Goal: Transaction & Acquisition: Purchase product/service

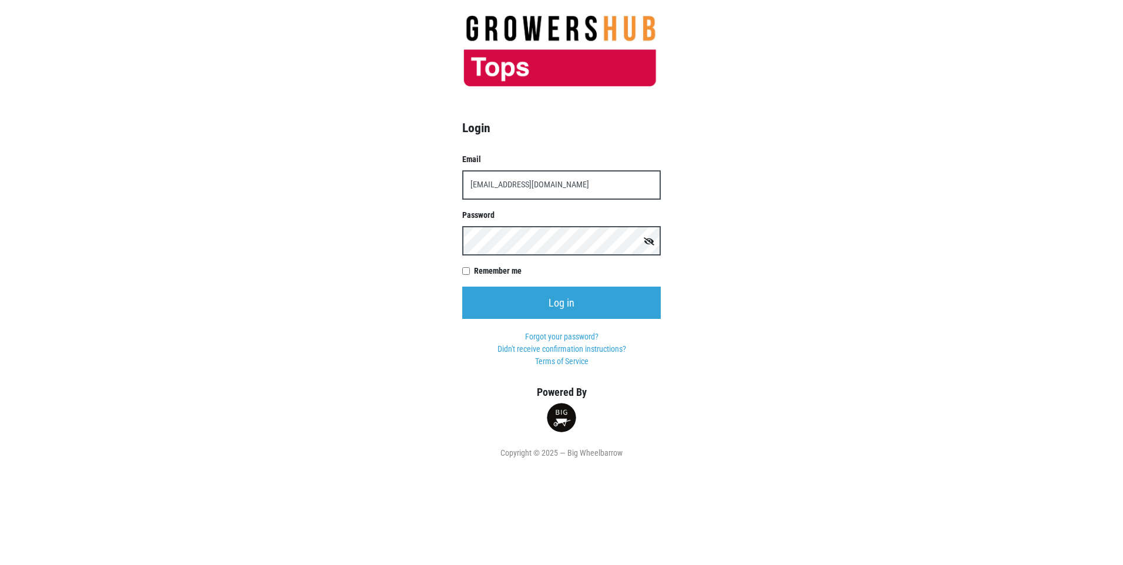
type input "[EMAIL_ADDRESS][DOMAIN_NAME]"
click at [462, 287] on input "Log in" at bounding box center [561, 303] width 199 height 32
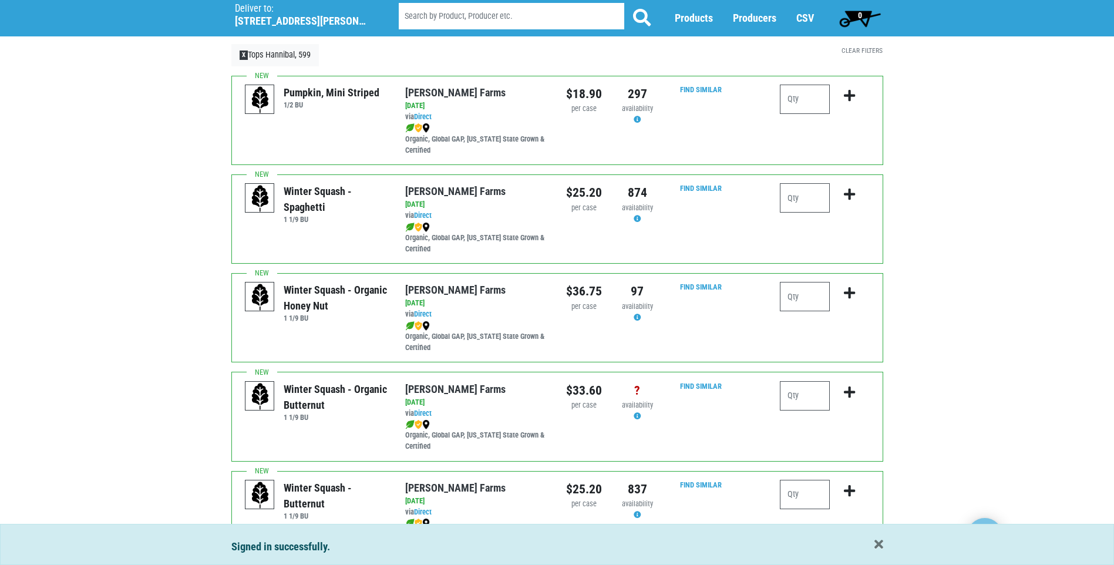
scroll to position [117, 0]
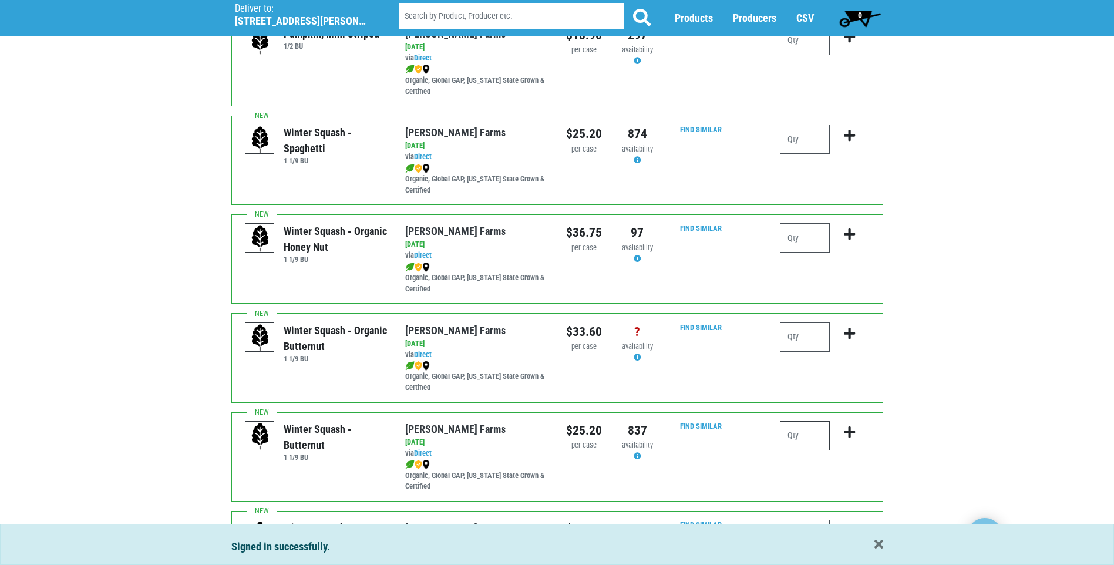
click at [793, 433] on input "number" at bounding box center [805, 435] width 50 height 29
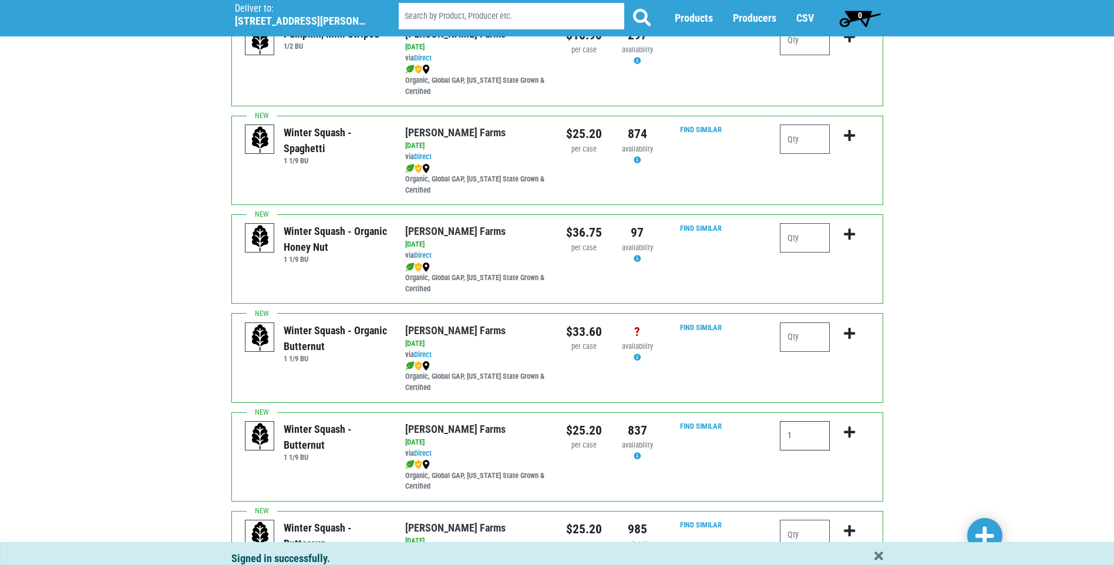
type input "1"
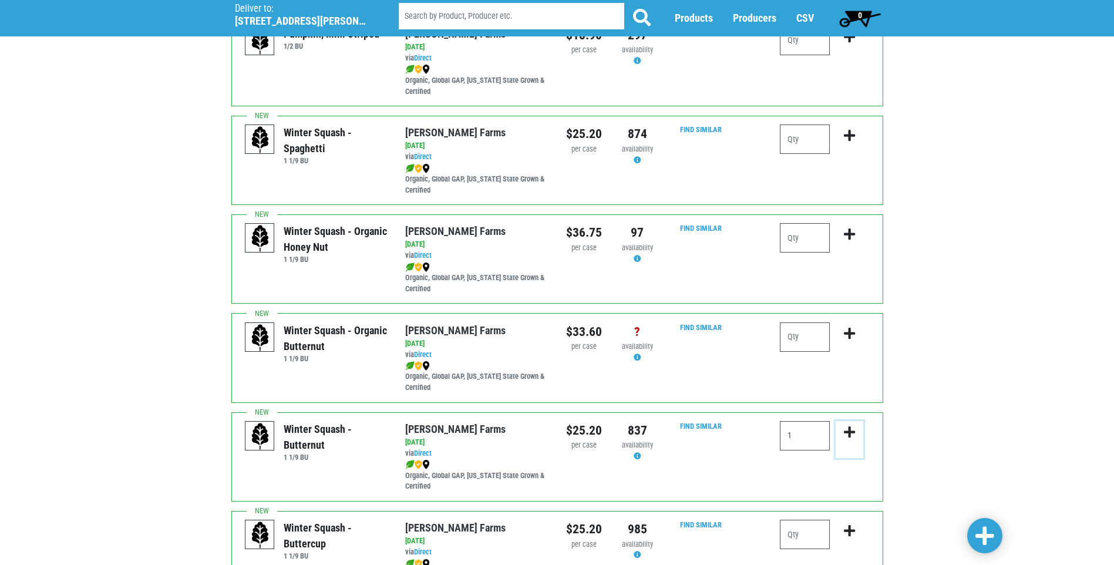
click at [850, 432] on icon "submit" at bounding box center [849, 432] width 11 height 13
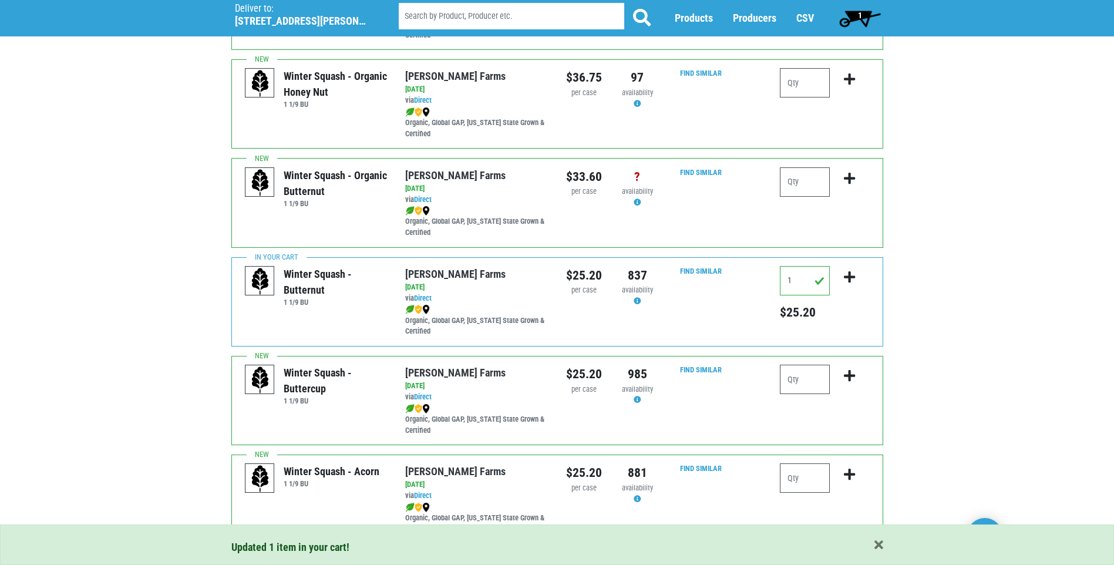
scroll to position [294, 0]
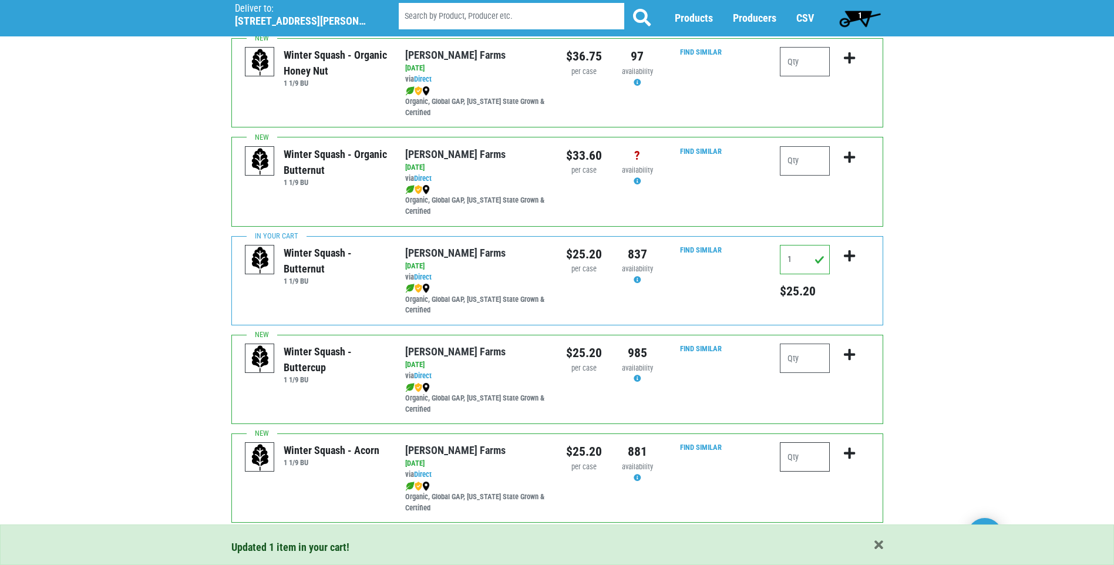
click at [791, 460] on input "number" at bounding box center [805, 456] width 50 height 29
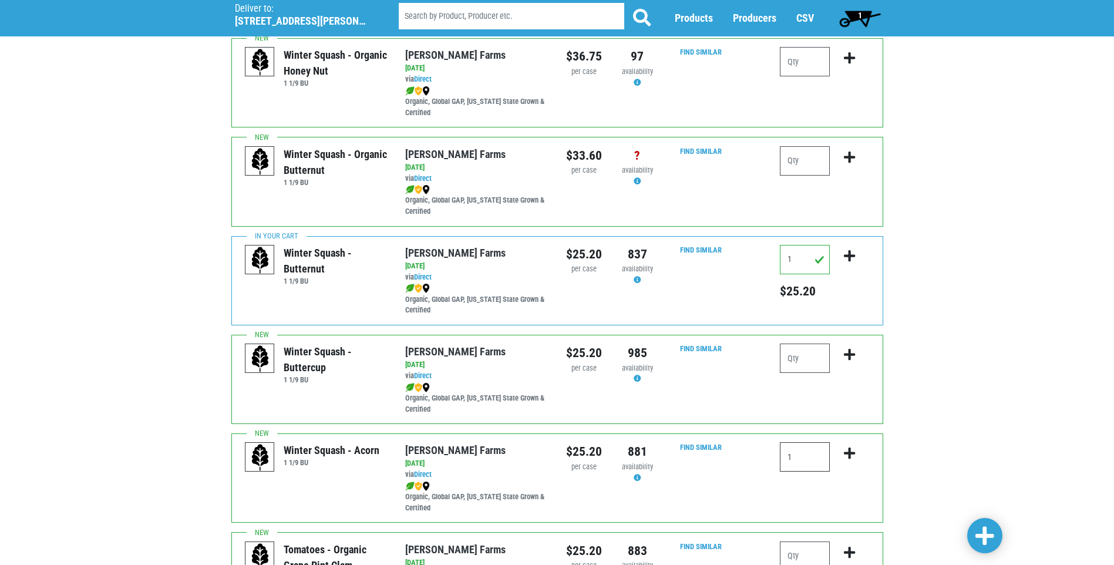
type input "1"
click at [852, 452] on icon "submit" at bounding box center [849, 453] width 11 height 13
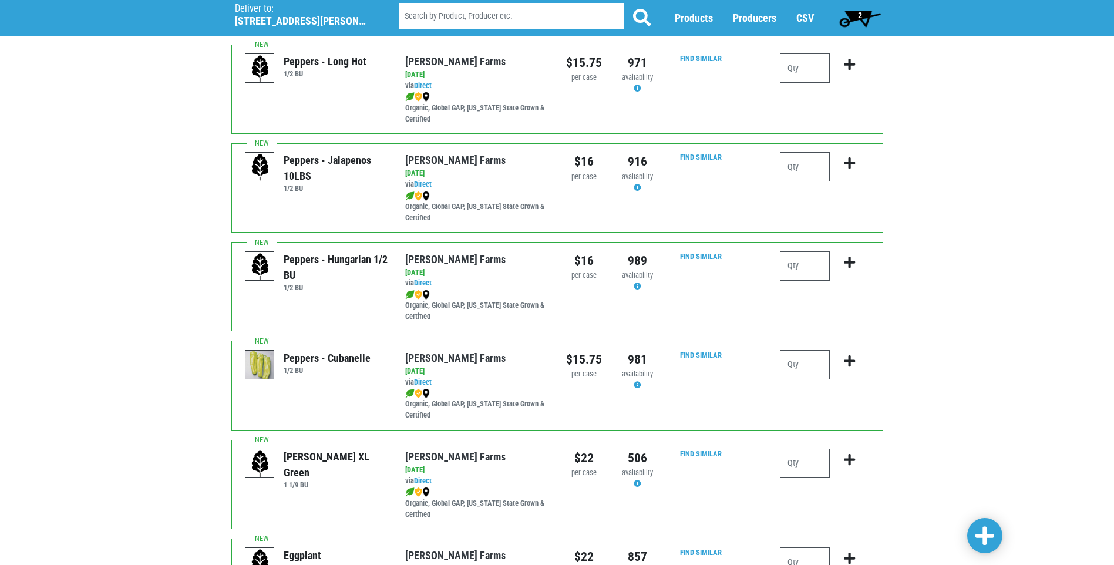
scroll to position [1410, 0]
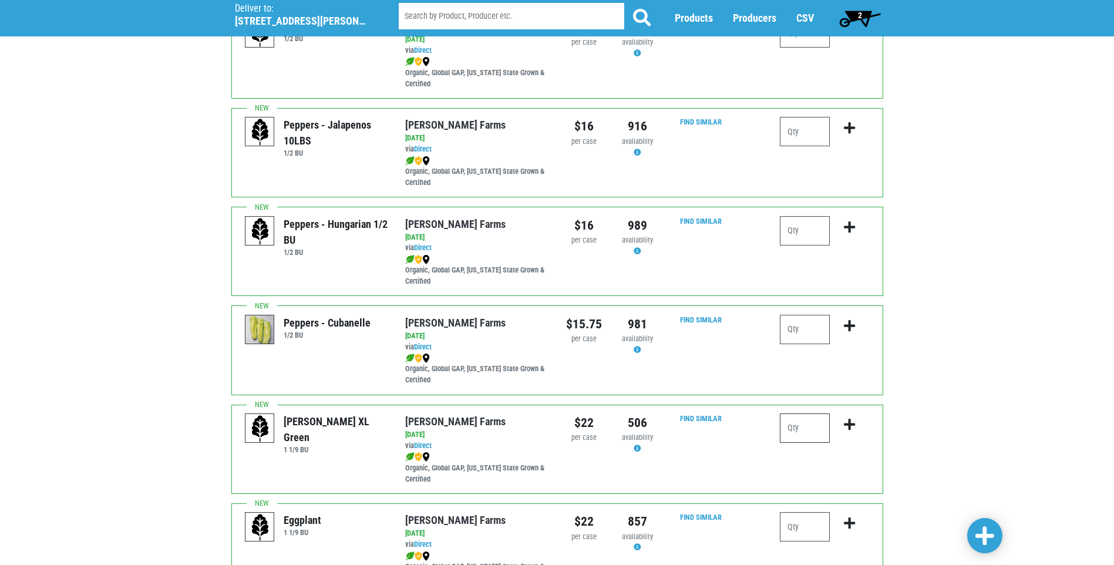
click at [796, 432] on input "number" at bounding box center [805, 427] width 50 height 29
type input "1"
click at [852, 422] on icon "submit" at bounding box center [849, 424] width 11 height 13
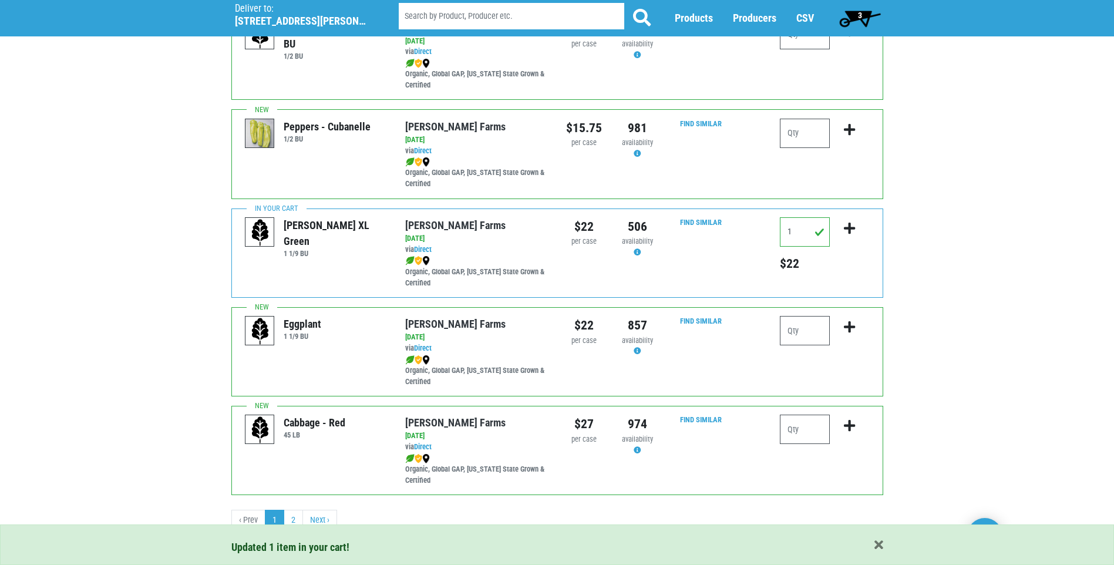
scroll to position [1611, 0]
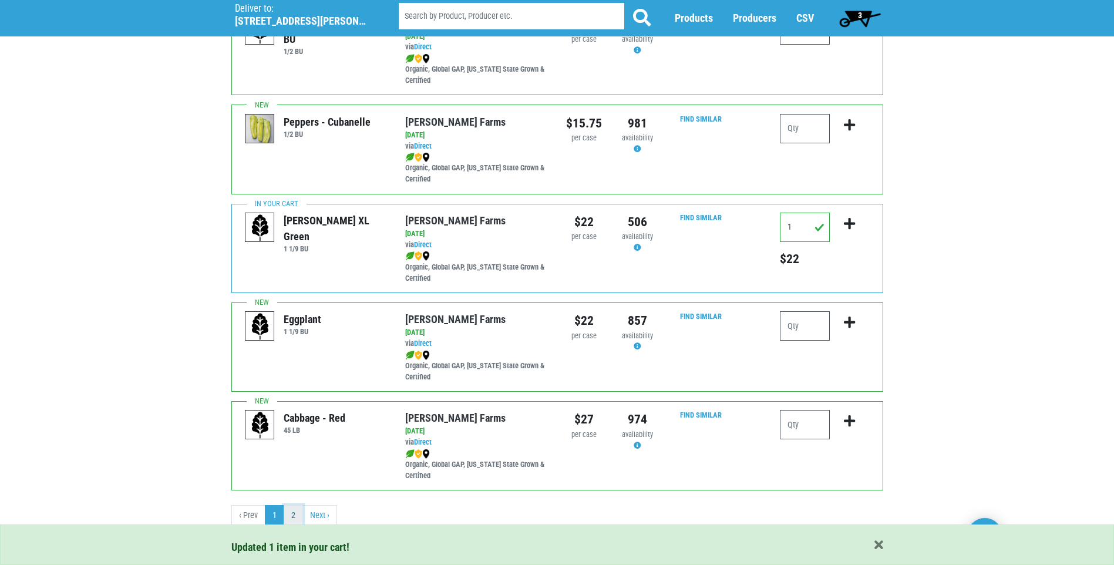
click at [294, 517] on link "2" at bounding box center [293, 515] width 19 height 21
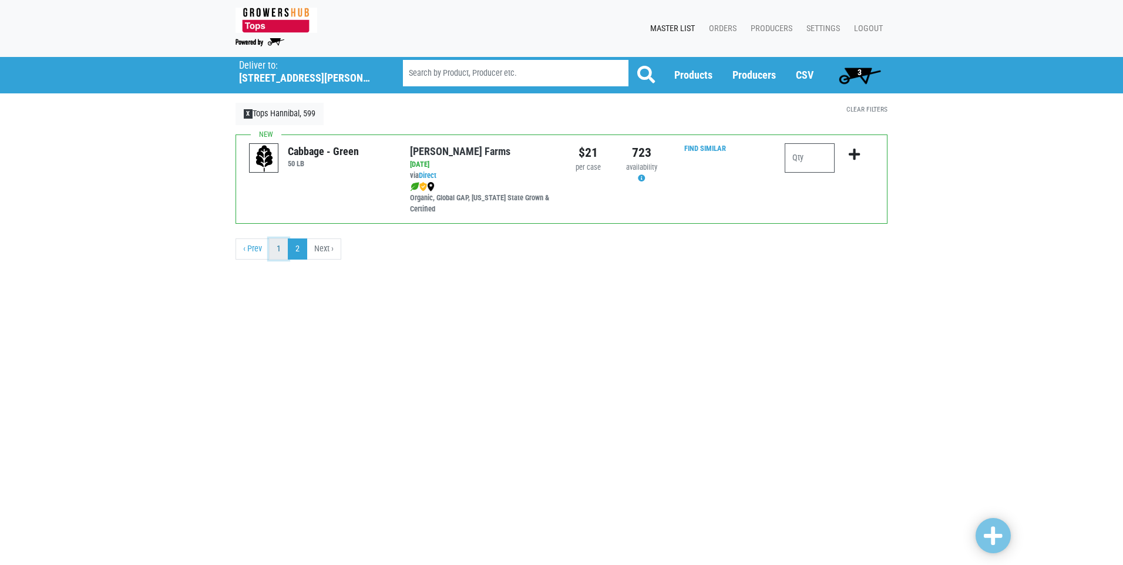
click at [275, 247] on link "1" at bounding box center [278, 248] width 19 height 21
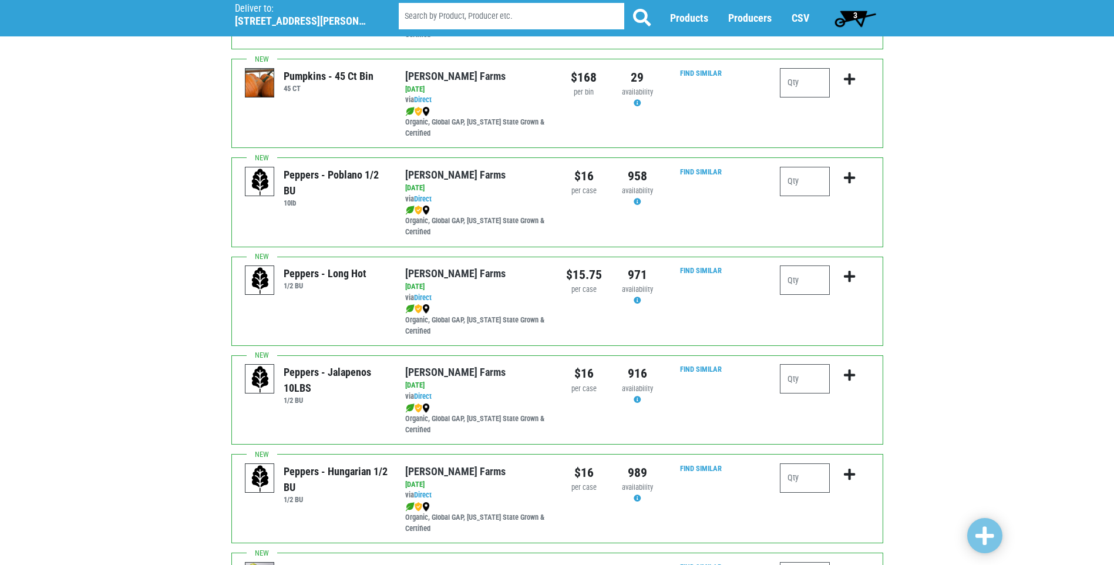
scroll to position [1410, 0]
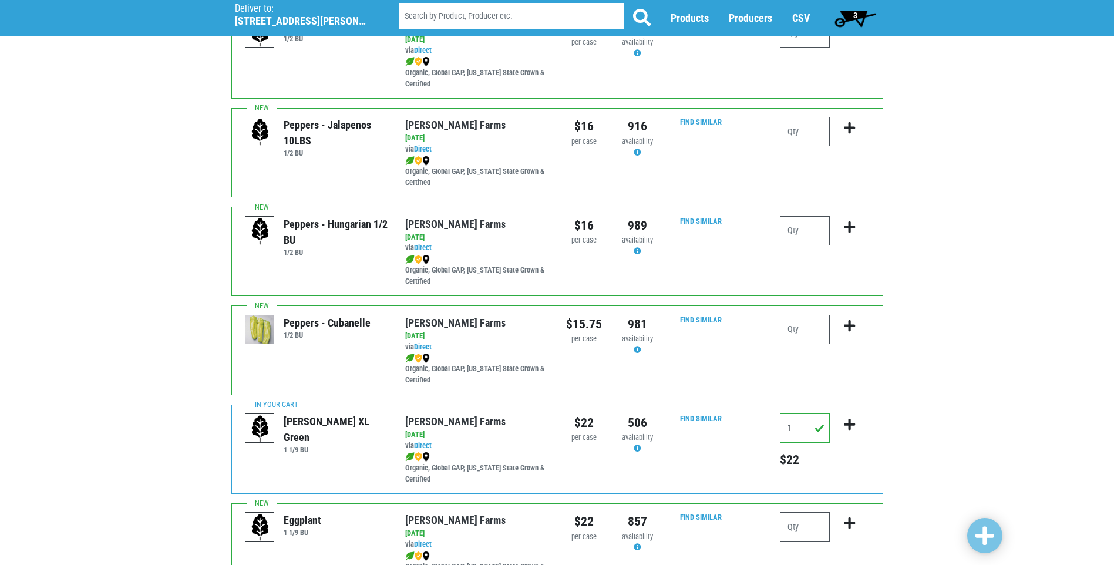
click at [856, 15] on span "3" at bounding box center [855, 15] width 4 height 9
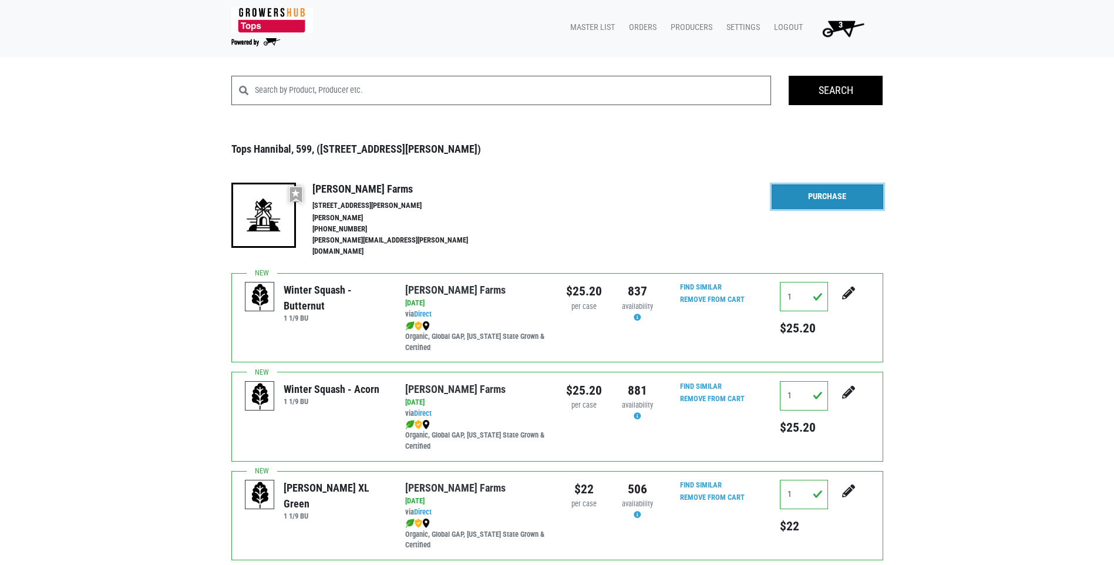
click at [831, 196] on link "Purchase" at bounding box center [828, 196] width 112 height 25
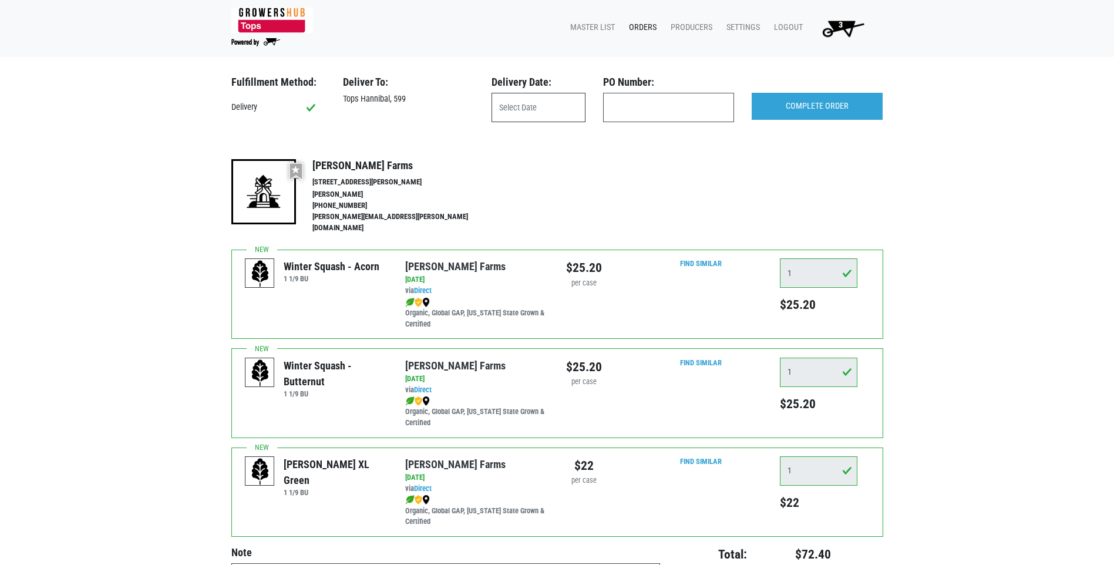
click at [550, 109] on input "text" at bounding box center [539, 107] width 94 height 29
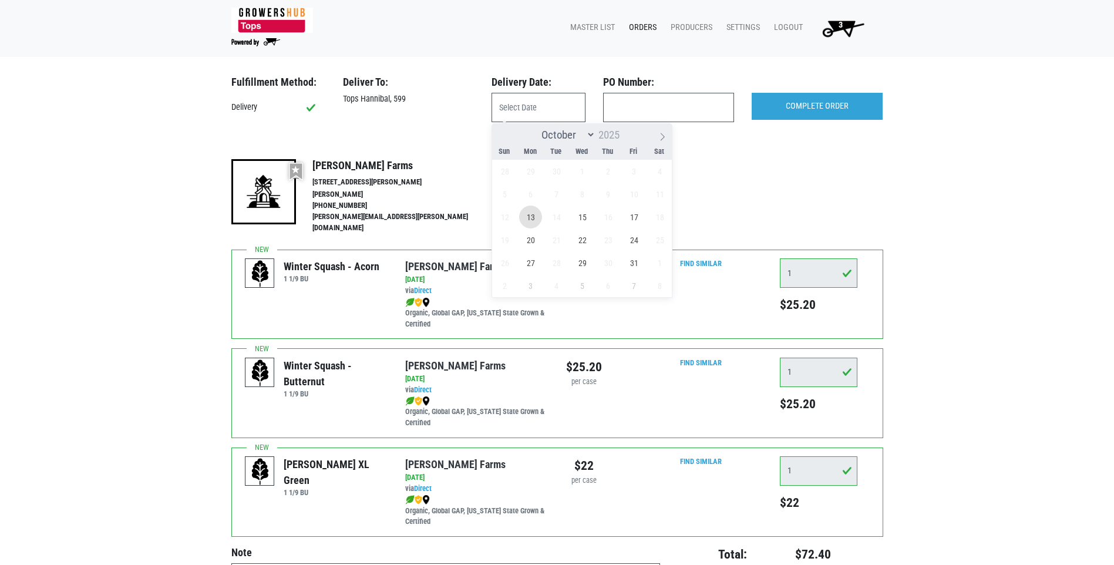
click at [533, 220] on span "13" at bounding box center [530, 217] width 23 height 23
type input "[DATE]"
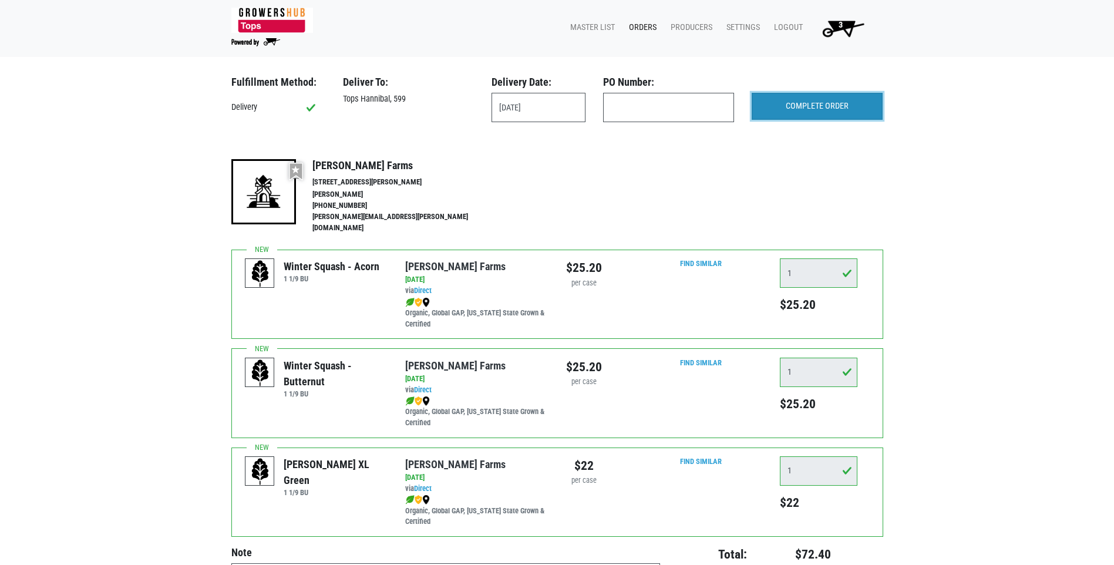
click at [817, 106] on input "COMPLETE ORDER" at bounding box center [817, 106] width 131 height 27
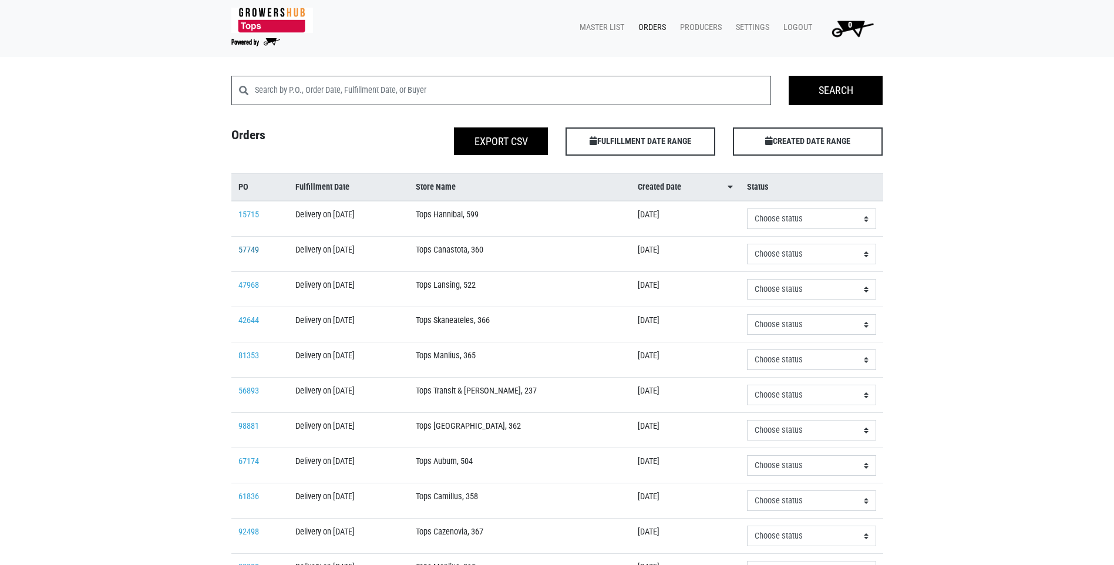
click at [251, 247] on link "57749" at bounding box center [248, 250] width 21 height 10
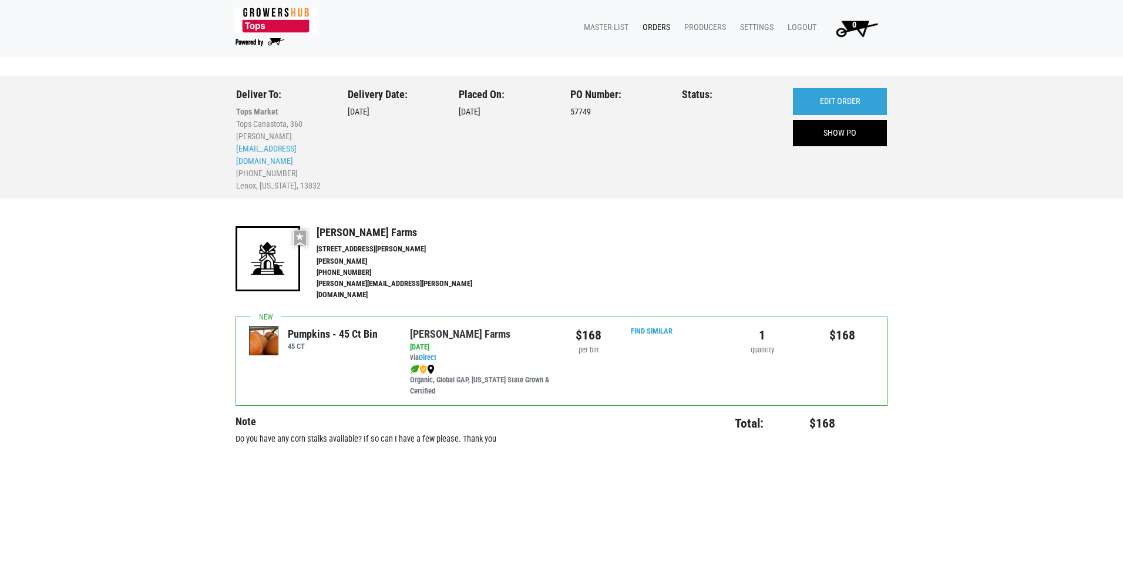
click at [663, 27] on link "Orders" at bounding box center [654, 27] width 42 height 22
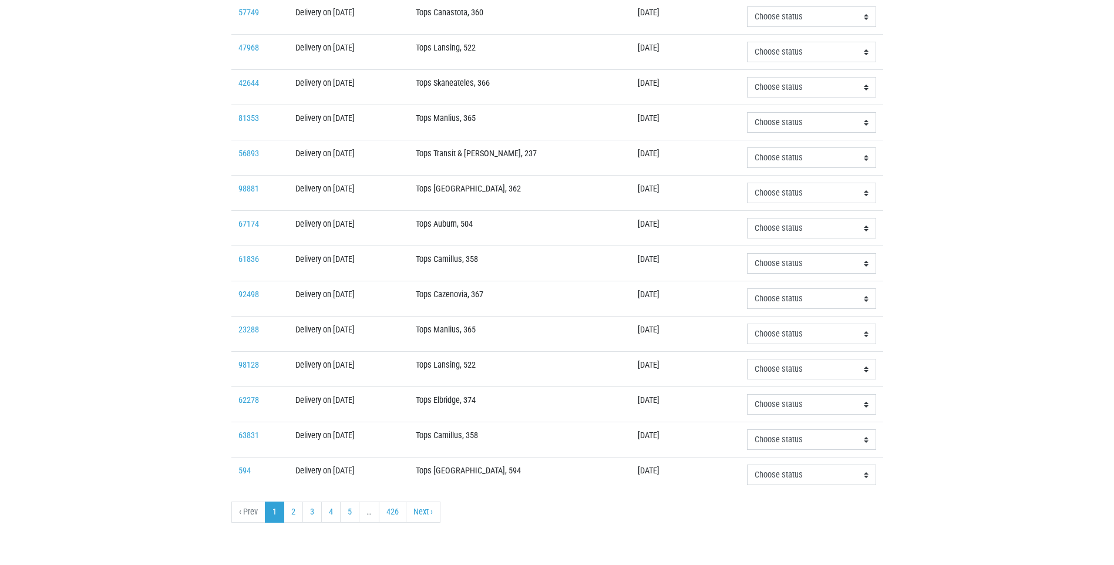
scroll to position [248, 0]
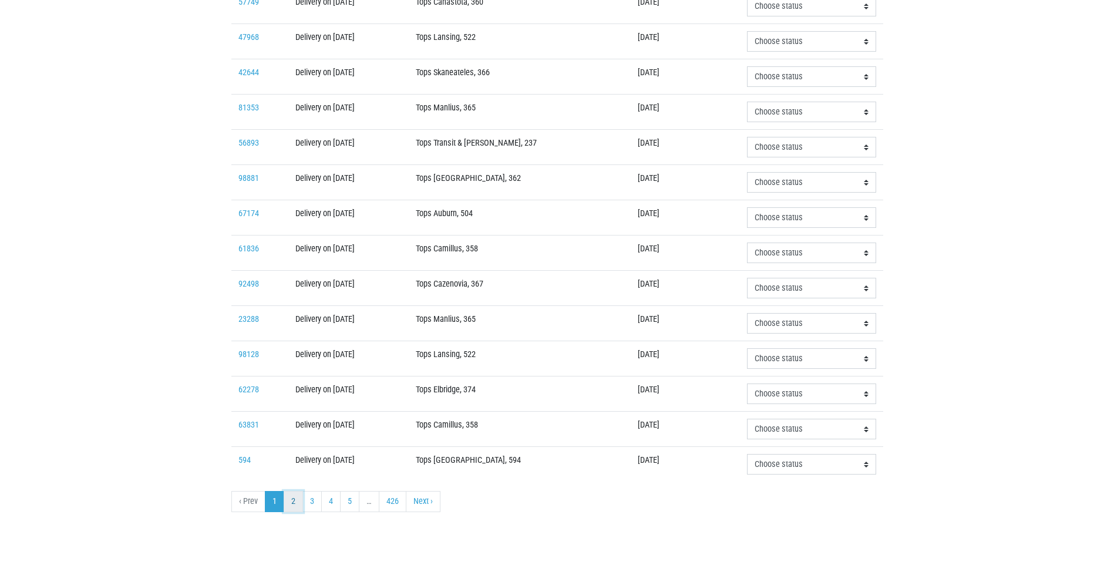
click at [293, 500] on link "2" at bounding box center [293, 501] width 19 height 21
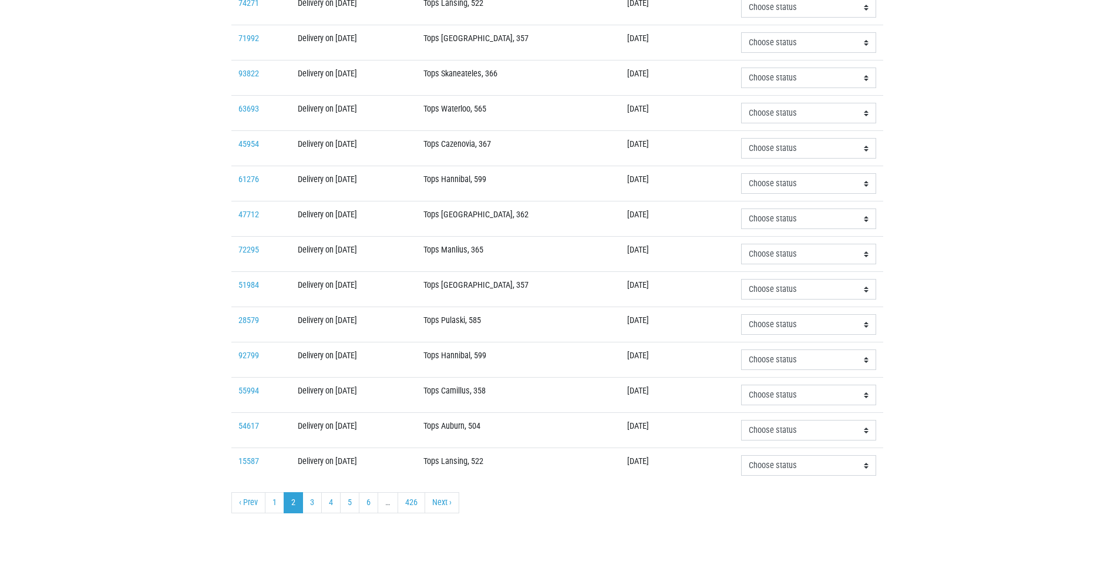
scroll to position [248, 0]
click at [276, 501] on link "1" at bounding box center [274, 501] width 19 height 21
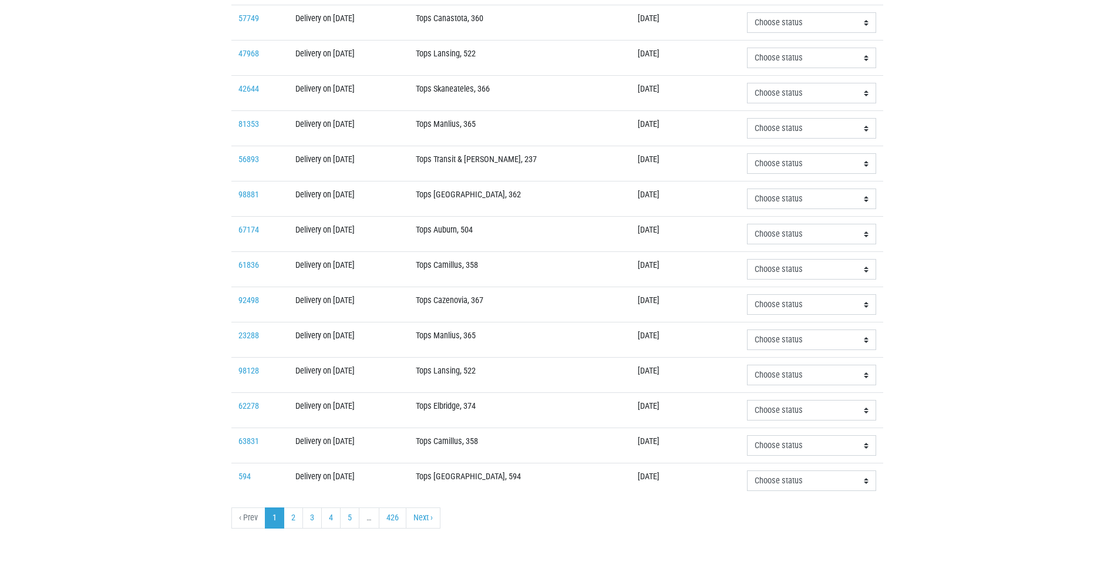
scroll to position [248, 0]
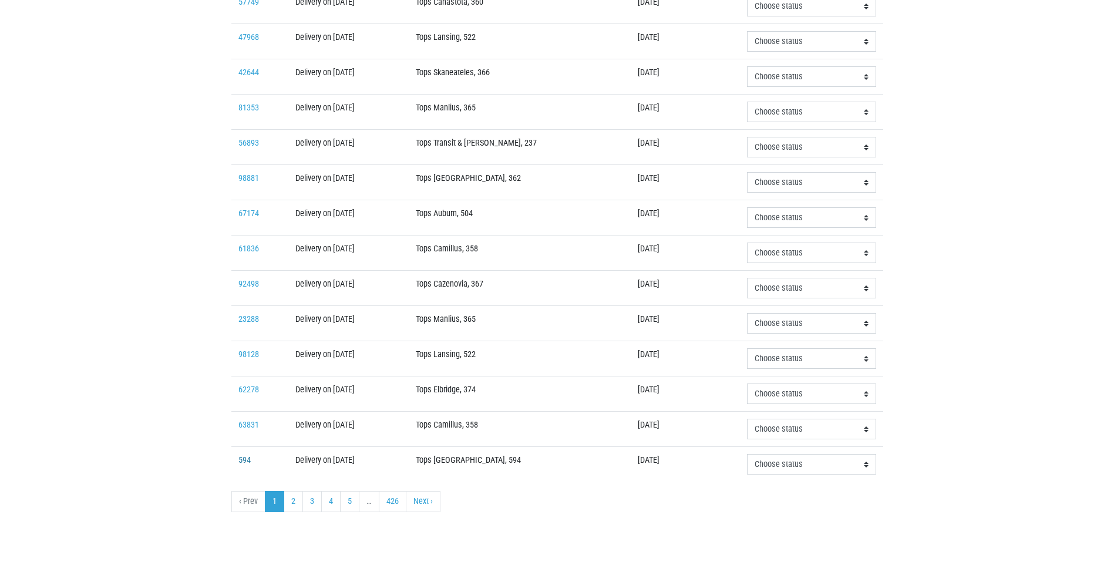
click at [243, 462] on link "594" at bounding box center [244, 460] width 12 height 10
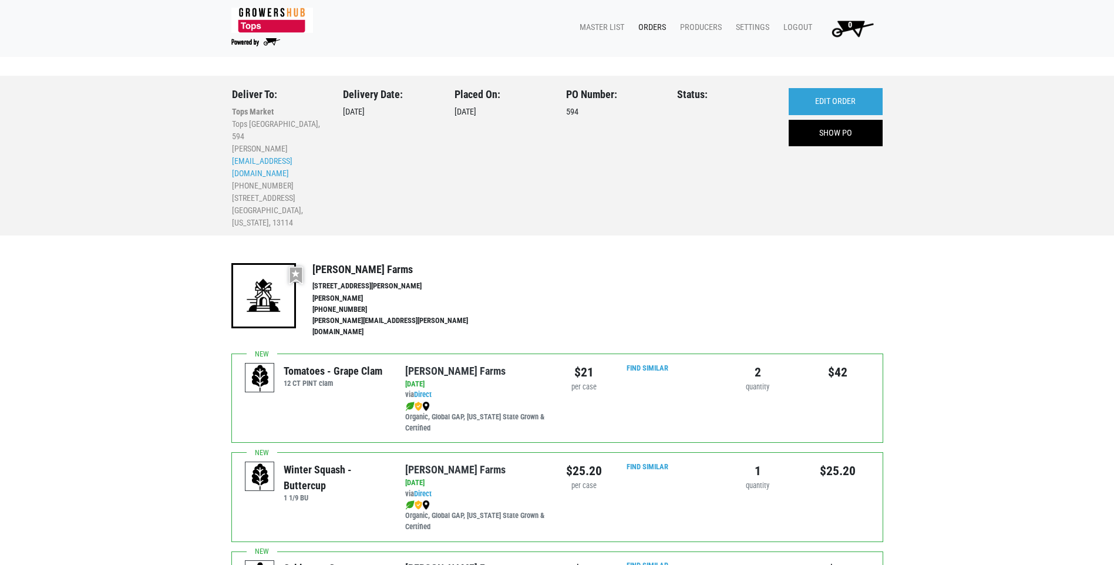
click at [653, 29] on link "Orders" at bounding box center [650, 27] width 42 height 22
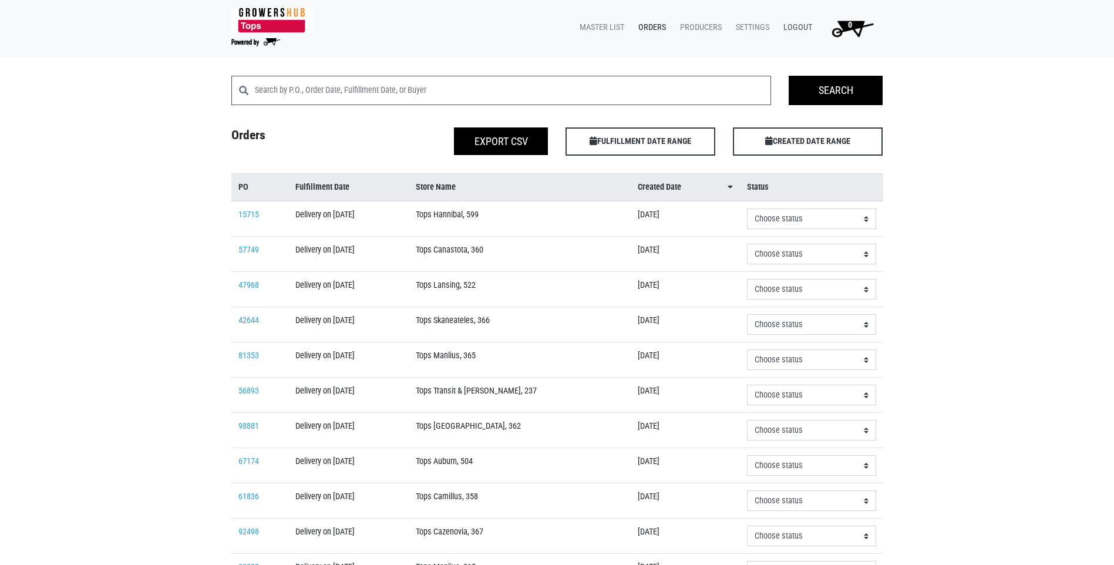
click at [804, 24] on link "Logout" at bounding box center [795, 27] width 43 height 22
